Goal: Task Accomplishment & Management: Use online tool/utility

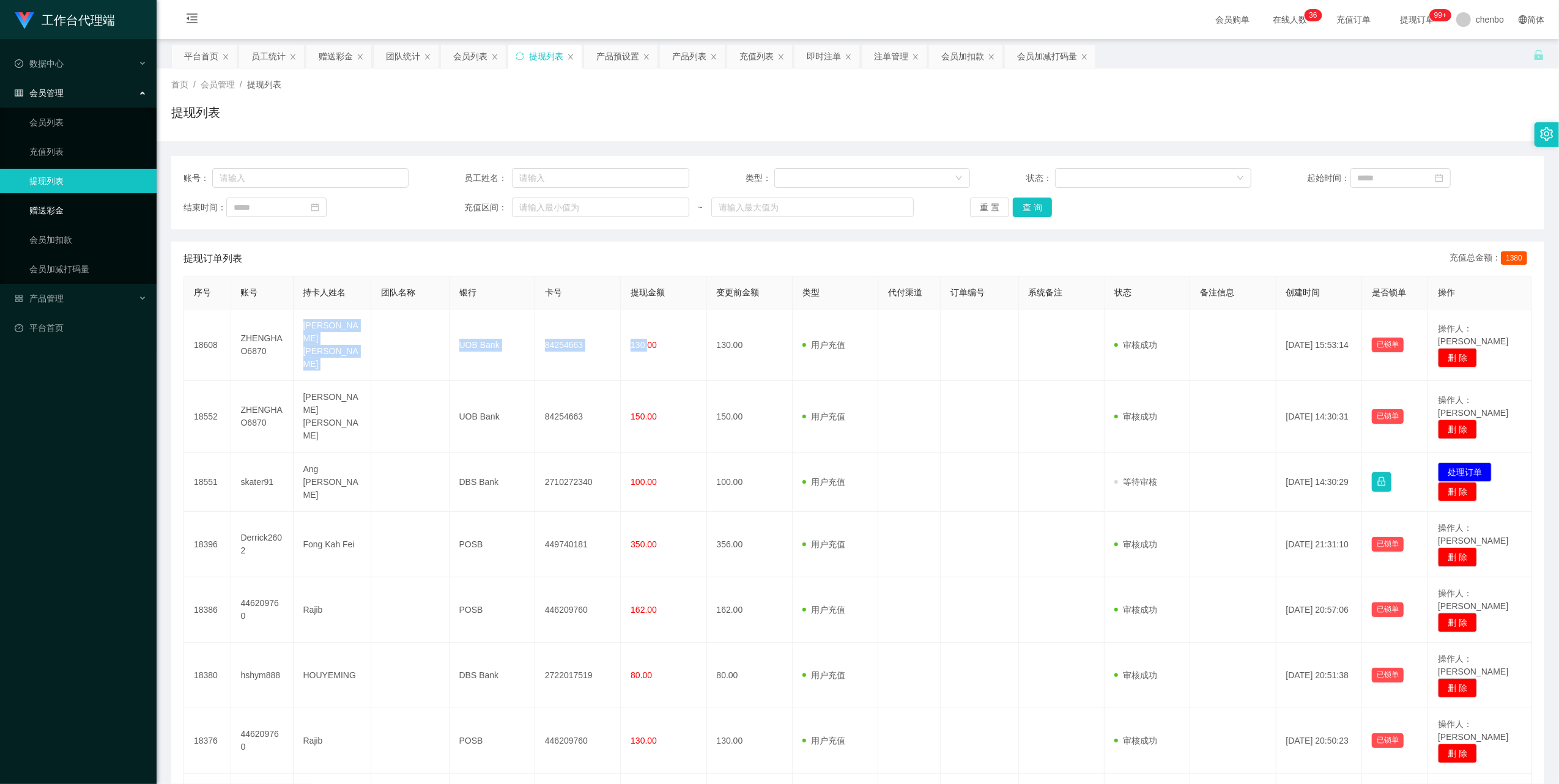
drag, startPoint x: 0, startPoint y: 0, endPoint x: 141, endPoint y: 184, distance: 231.8
click at [52, 202] on link "赠送彩金" at bounding box center [88, 209] width 117 height 24
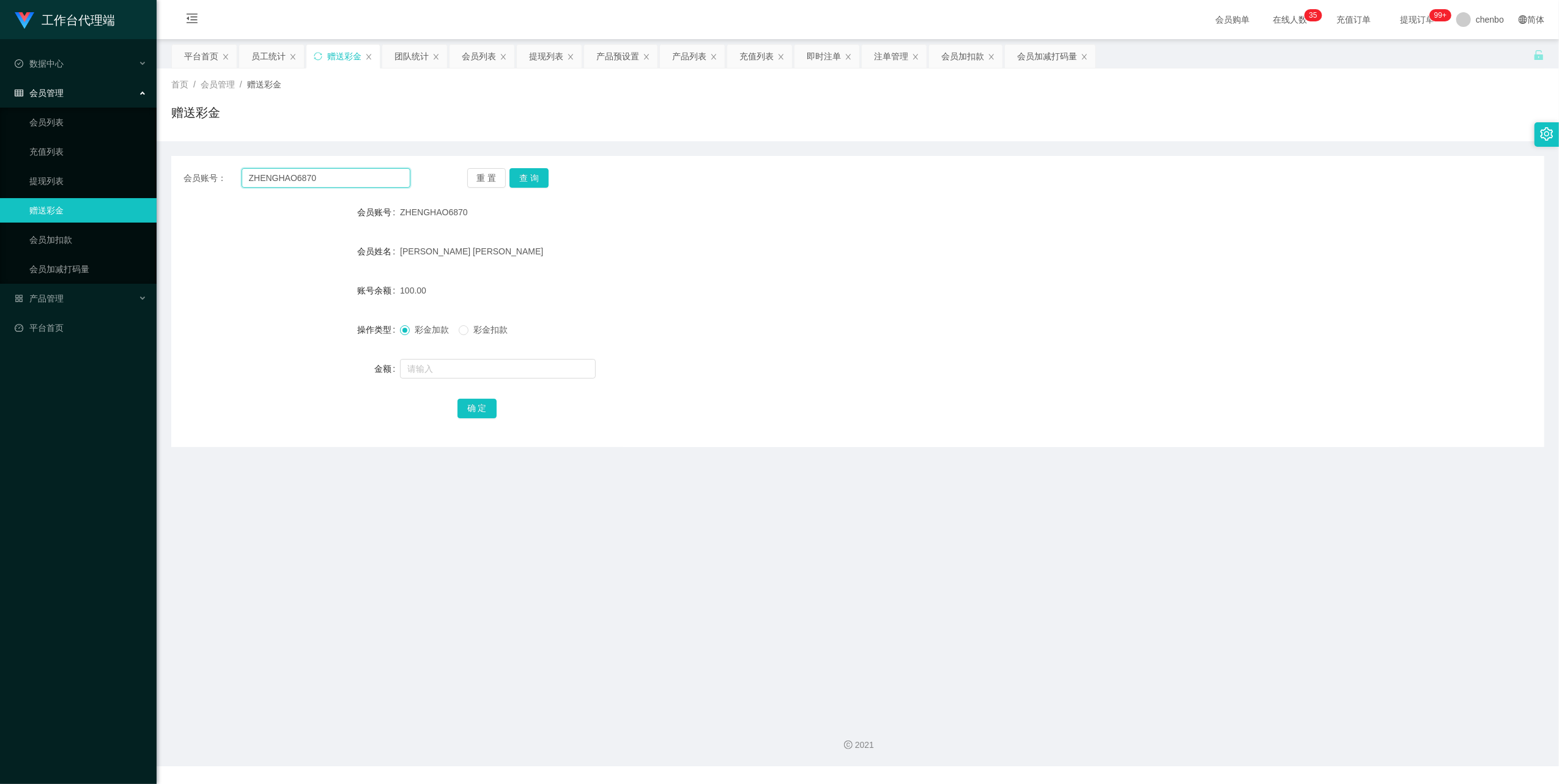
click at [328, 173] on input "ZHENGHAO6870" at bounding box center [326, 178] width 169 height 19
paste input "Selina"
type input "Selina"
click at [524, 181] on button "查 询" at bounding box center [529, 178] width 39 height 19
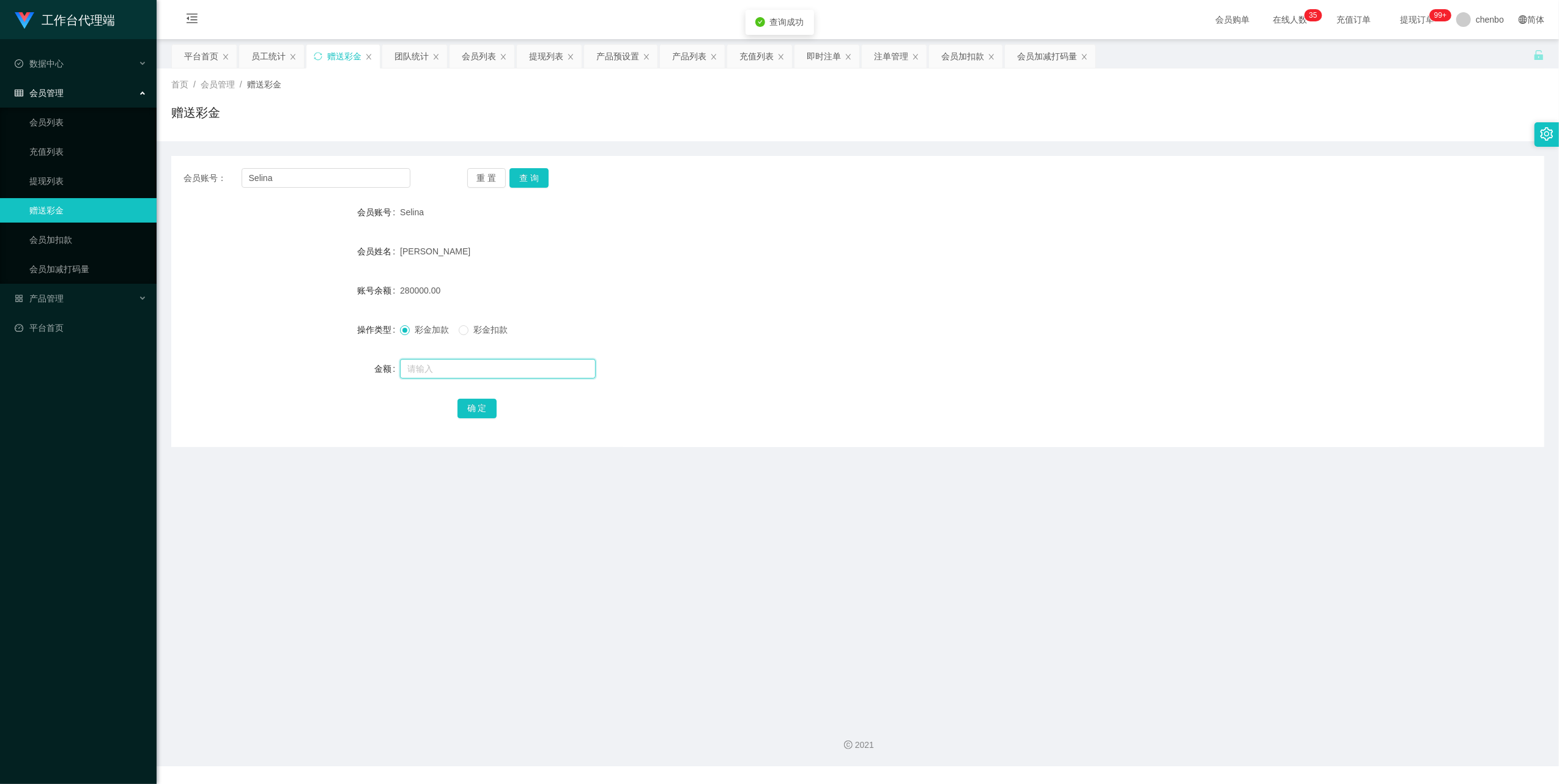
click at [431, 360] on input "text" at bounding box center [498, 368] width 196 height 19
type input "870"
click at [477, 413] on button "确 定" at bounding box center [477, 409] width 39 height 19
click at [928, 336] on div "彩金加款 彩金扣款" at bounding box center [801, 329] width 802 height 24
